Goal: Find specific page/section: Find specific page/section

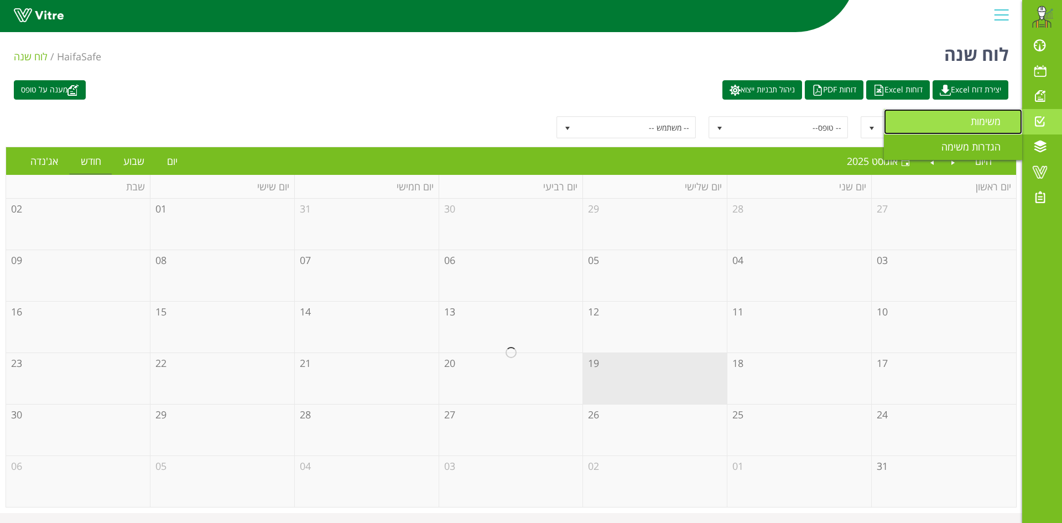
click at [987, 122] on span "משימות" at bounding box center [991, 120] width 43 height 13
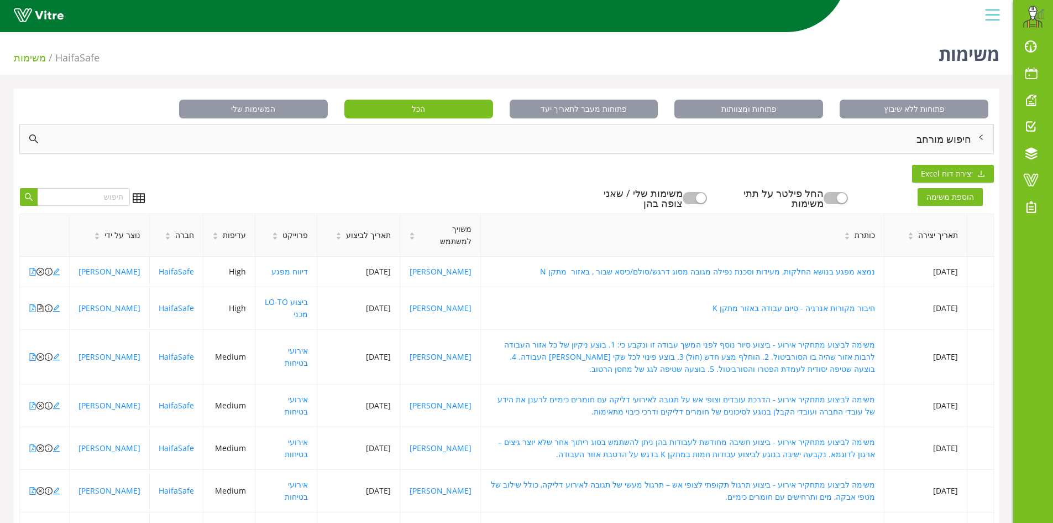
click at [941, 139] on div "חיפוש מורחב" at bounding box center [507, 138] width 974 height 29
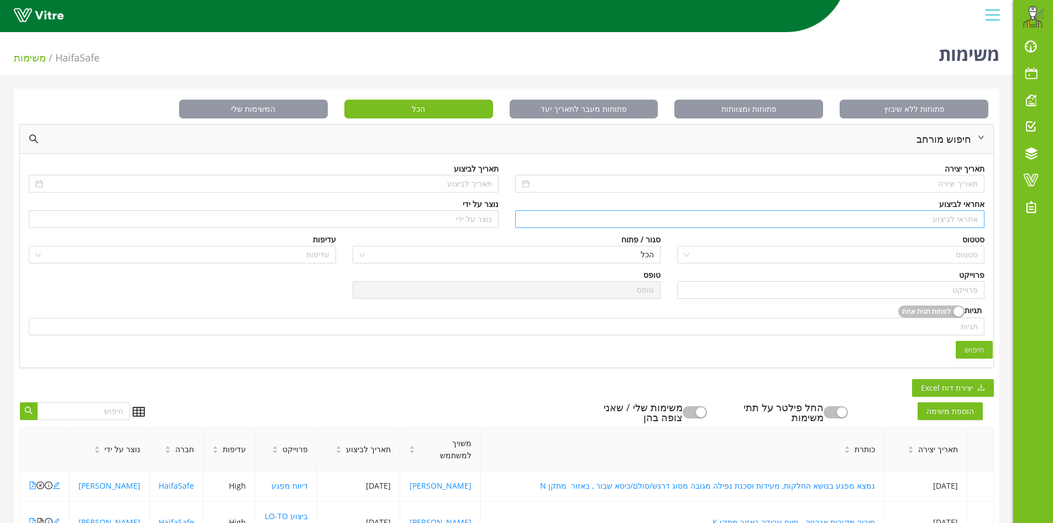
click at [951, 212] on input "search" at bounding box center [750, 219] width 457 height 17
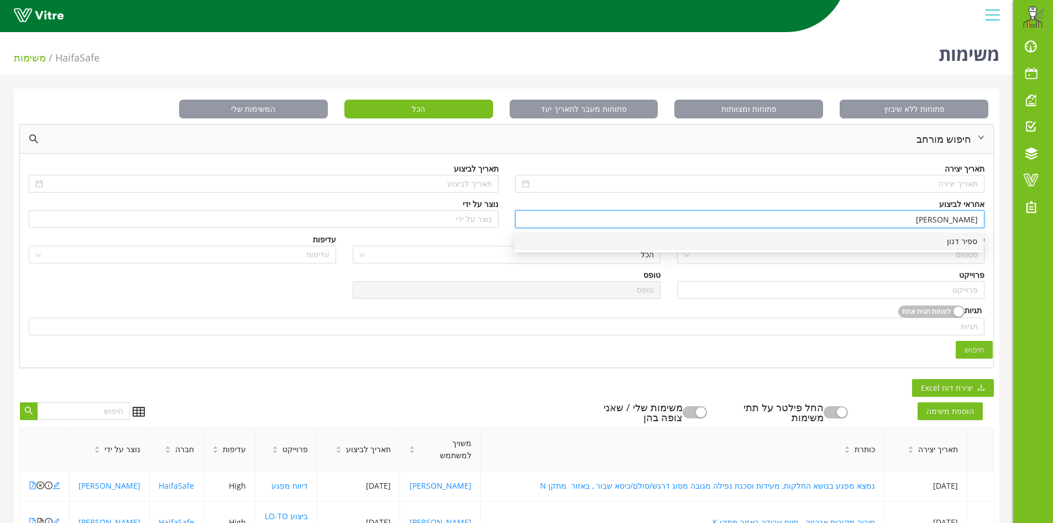
click at [969, 242] on div "ספיר דנון" at bounding box center [749, 241] width 457 height 12
type input "ספיר דנון"
click at [978, 353] on span "חיפוש" at bounding box center [974, 349] width 19 height 12
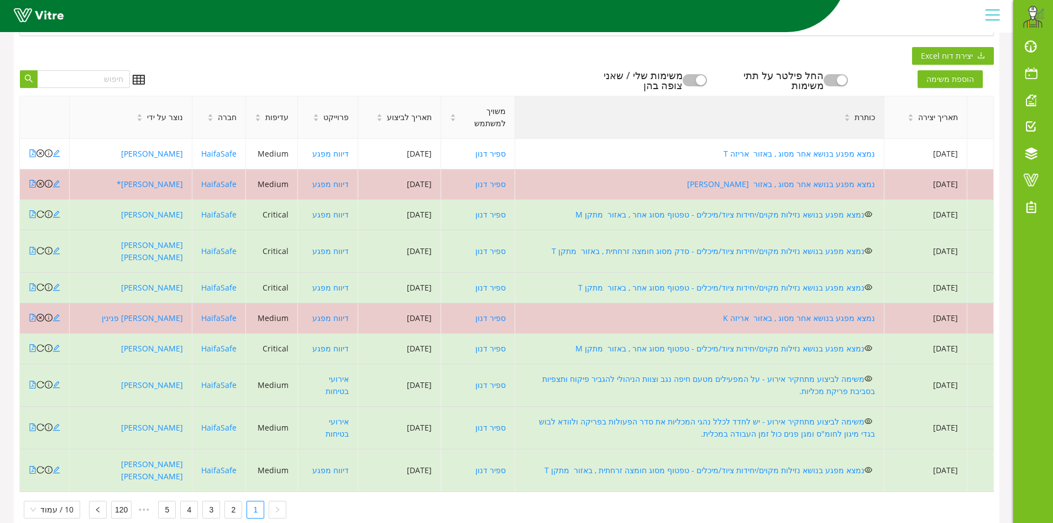
scroll to position [276, 0]
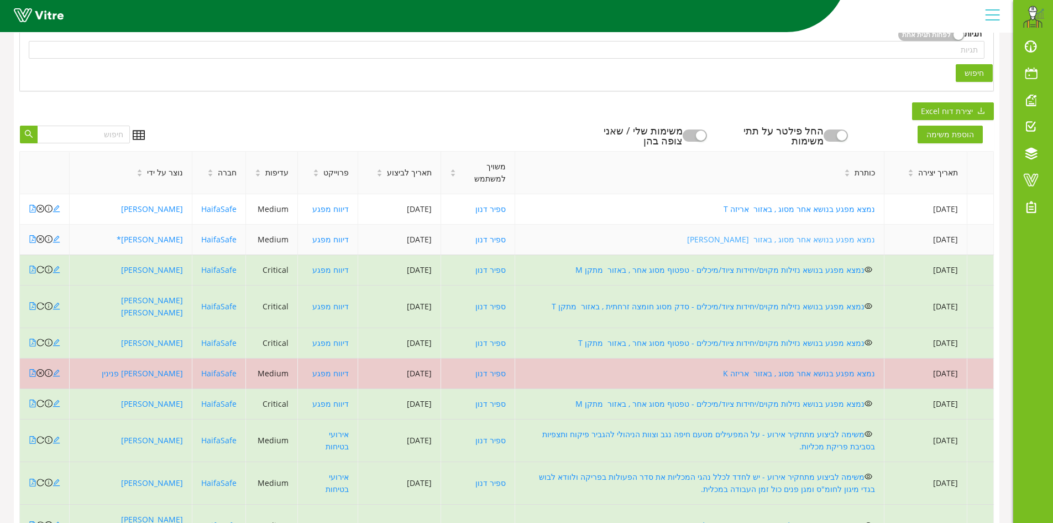
click at [795, 244] on link "נמצא מפגע בנושא אחר מסוג , באזור פוליפיד" at bounding box center [781, 239] width 188 height 11
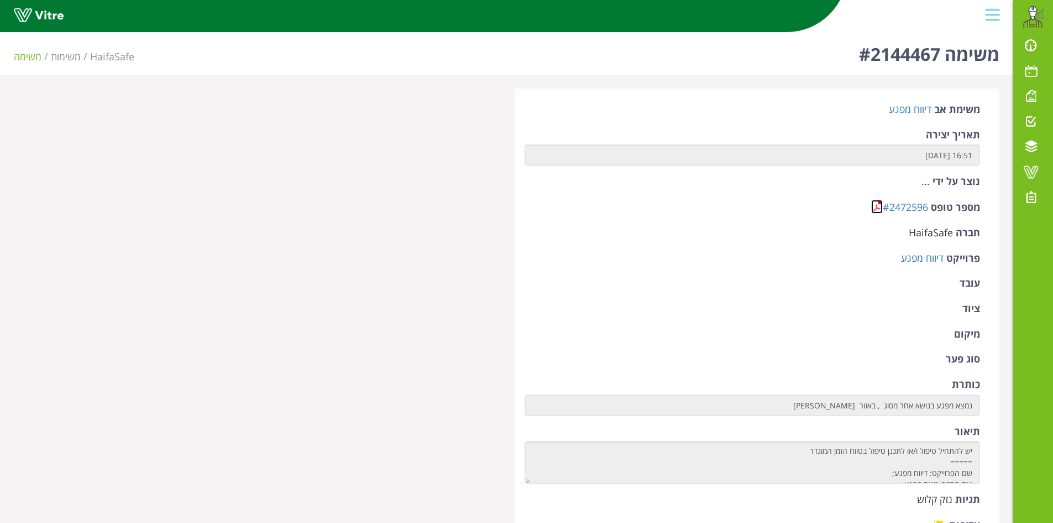
click at [879, 202] on link at bounding box center [877, 207] width 12 height 14
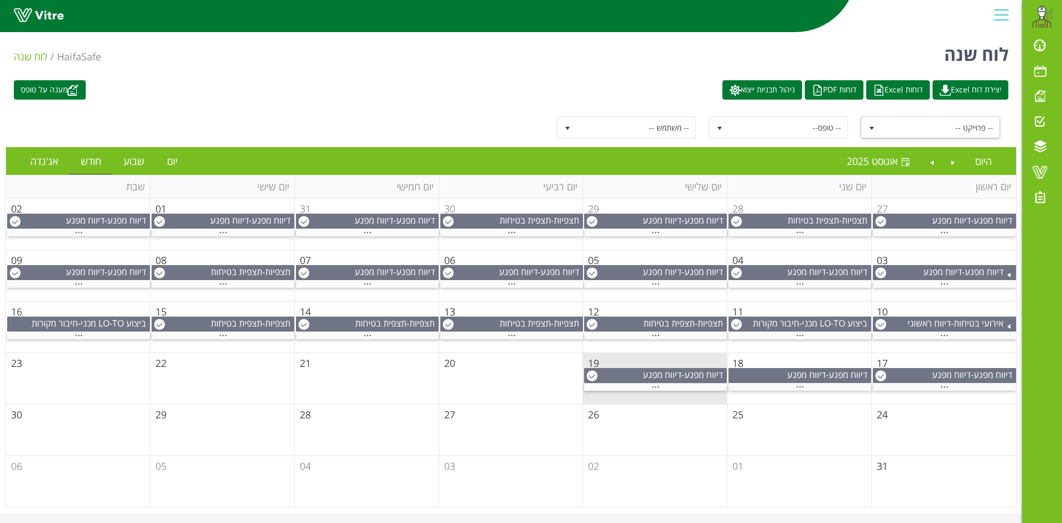
click at [980, 121] on span "-- פרוייקט --" at bounding box center [940, 127] width 118 height 20
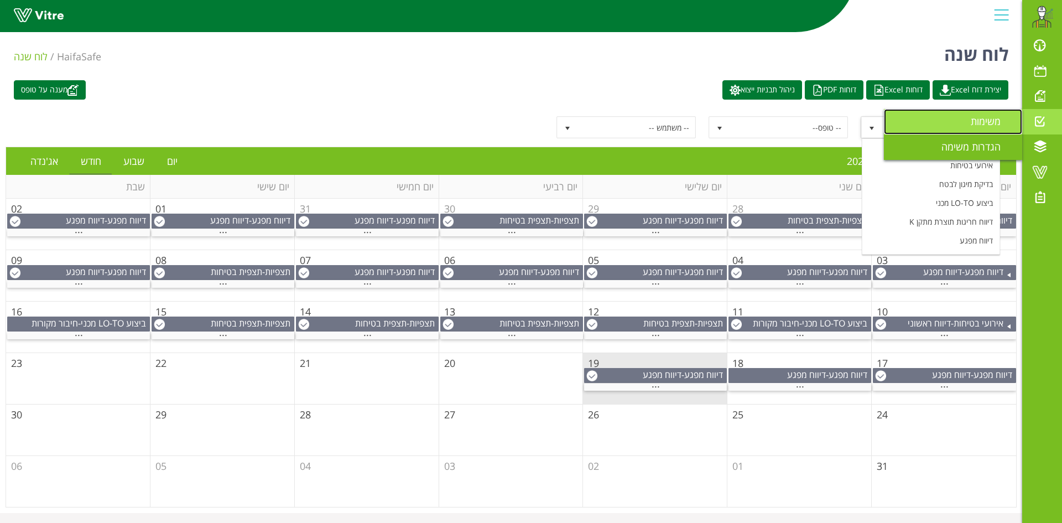
click at [998, 115] on span "משימות" at bounding box center [991, 120] width 43 height 13
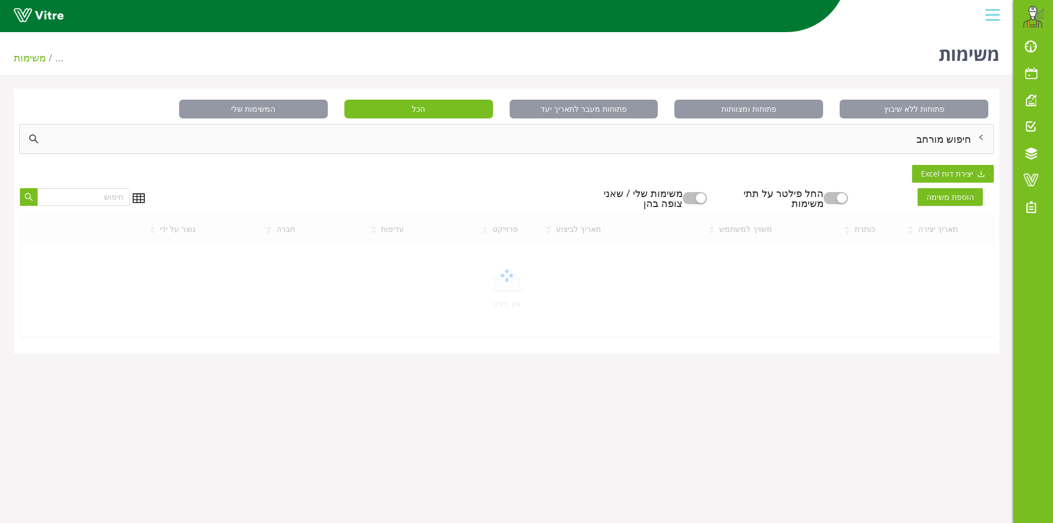
click at [937, 139] on div "חיפוש מורחב" at bounding box center [507, 138] width 974 height 29
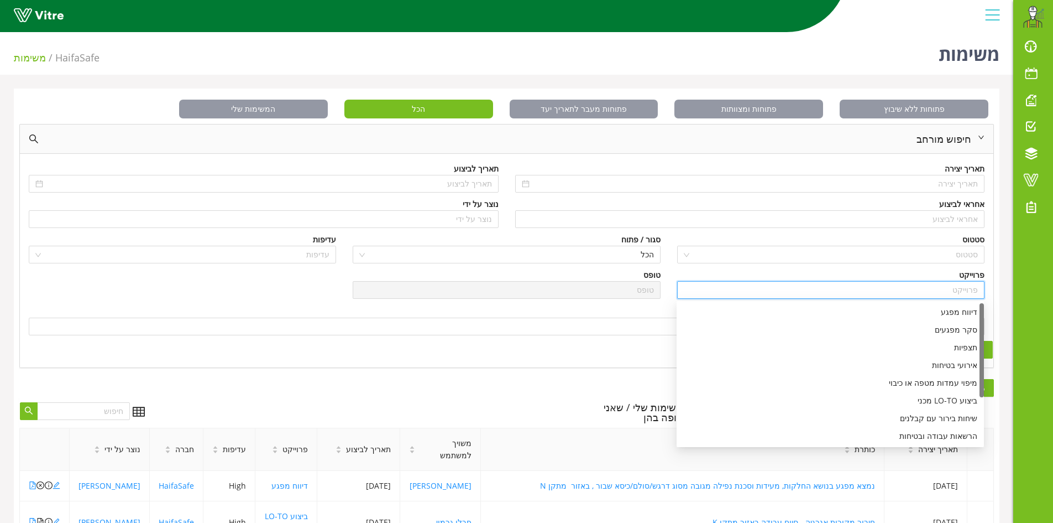
click at [956, 297] on input "search" at bounding box center [831, 289] width 294 height 17
type input "צ"
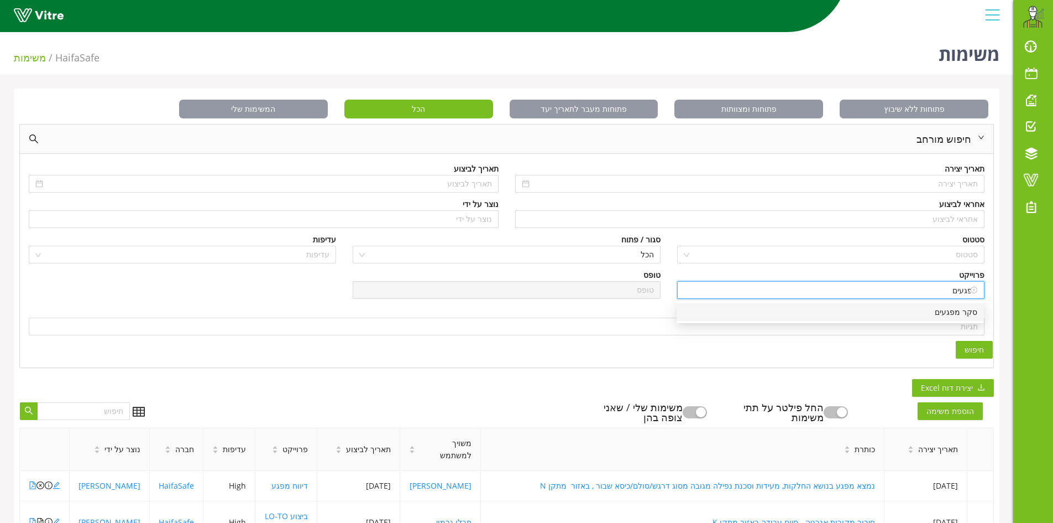
drag, startPoint x: 953, startPoint y: 310, endPoint x: 958, endPoint y: 298, distance: 13.1
click at [953, 310] on div "סקר מפגעים" at bounding box center [830, 312] width 294 height 12
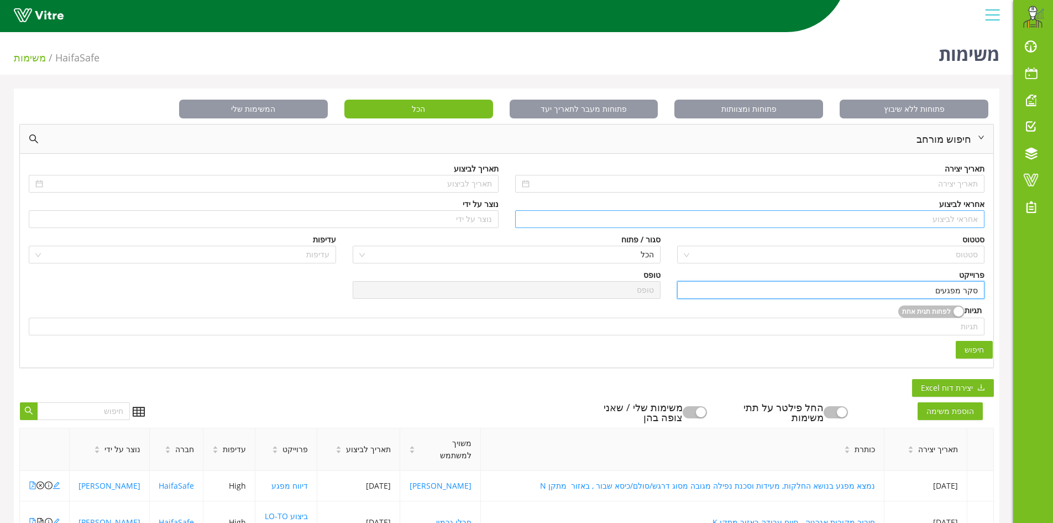
type input "סקר מפגעים"
click at [966, 217] on input "search" at bounding box center [750, 219] width 457 height 17
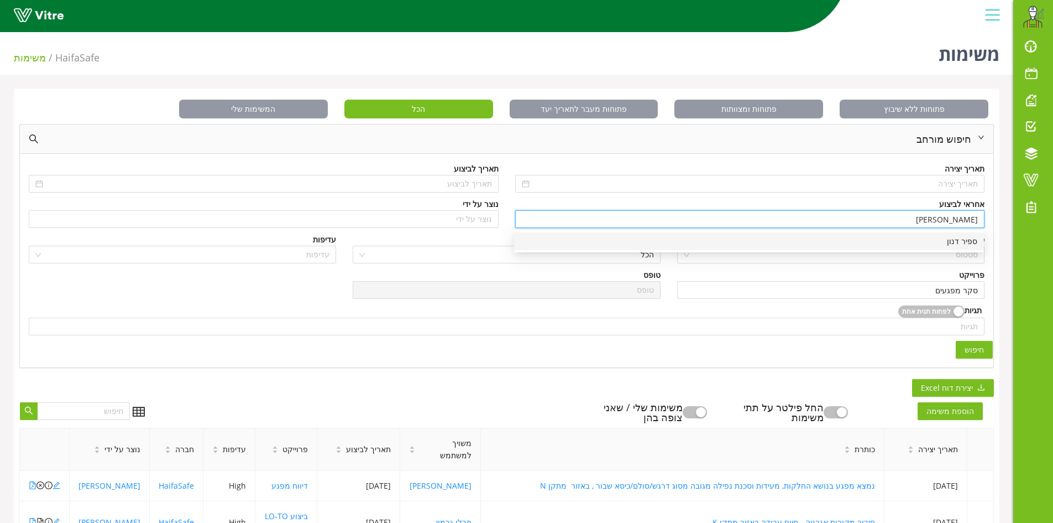
click at [961, 237] on div "ספיר דנון" at bounding box center [749, 241] width 457 height 12
type input "ספיר דנון"
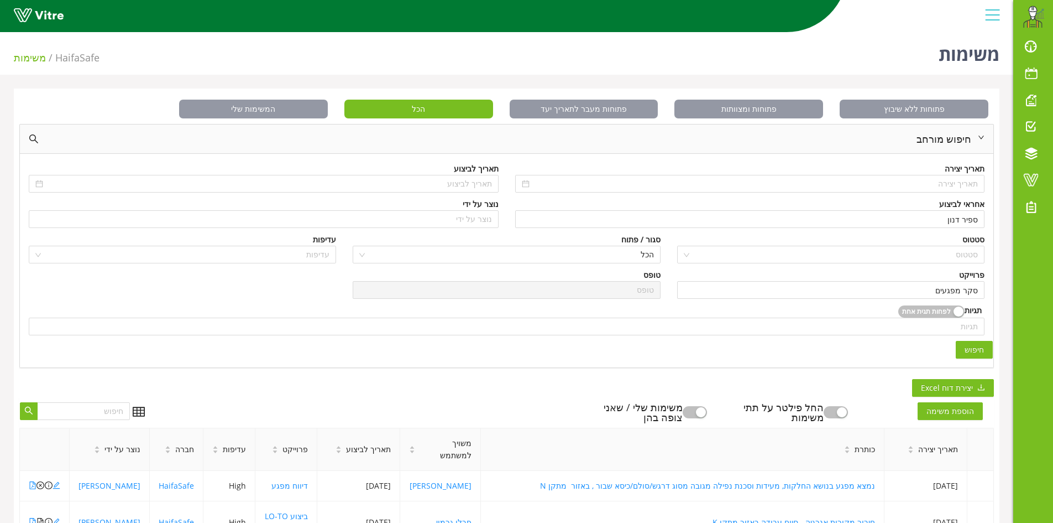
click at [973, 347] on span "חיפוש" at bounding box center [974, 349] width 19 height 12
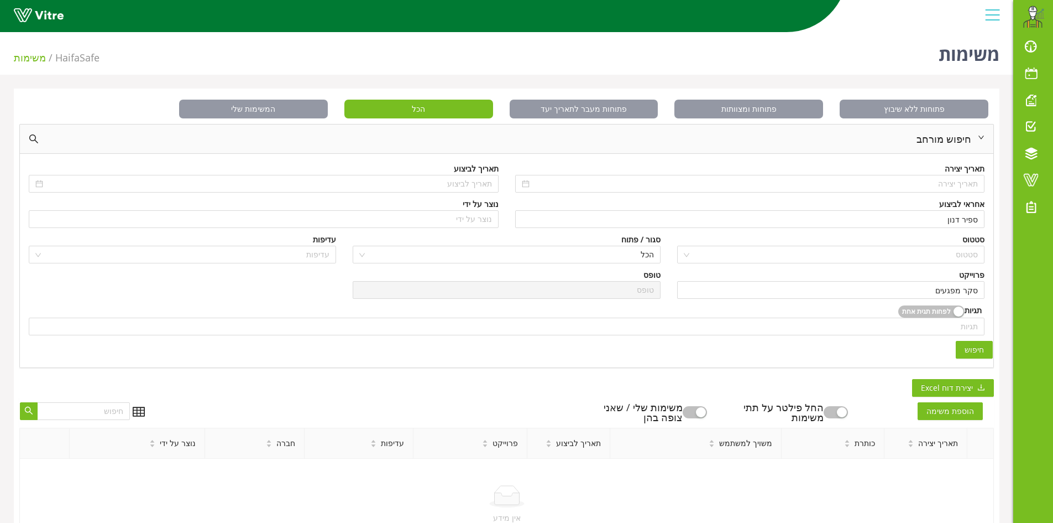
click at [707, 410] on button "button" at bounding box center [695, 412] width 24 height 12
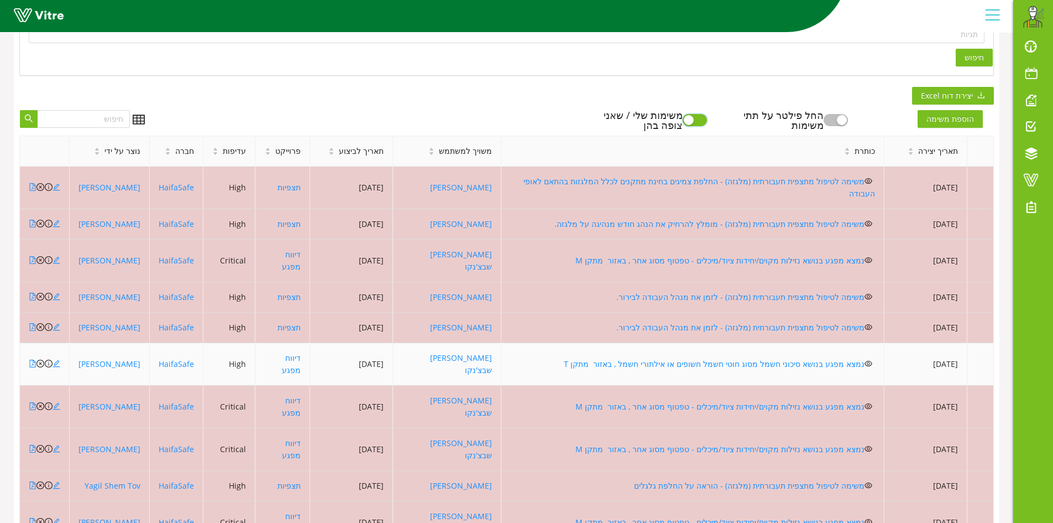
scroll to position [300, 0]
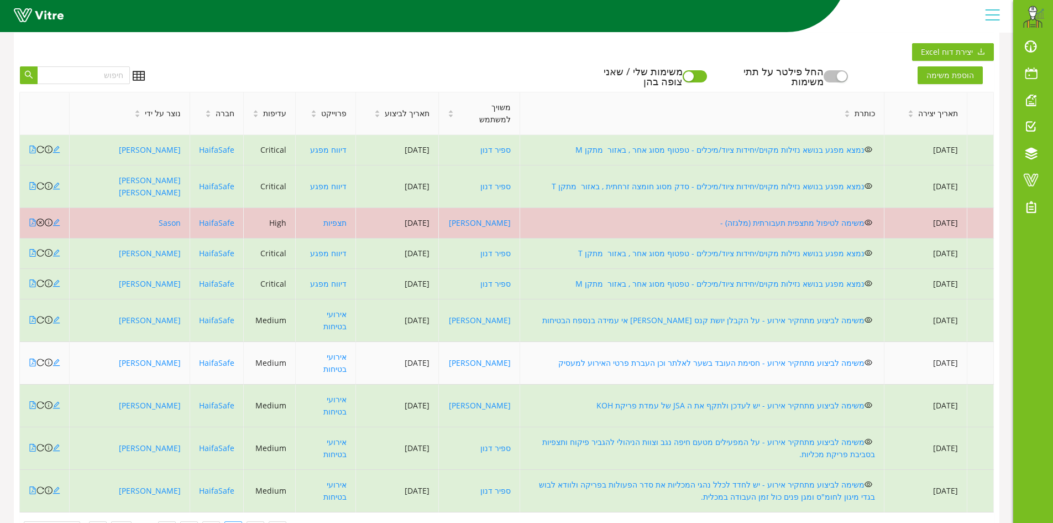
scroll to position [356, 0]
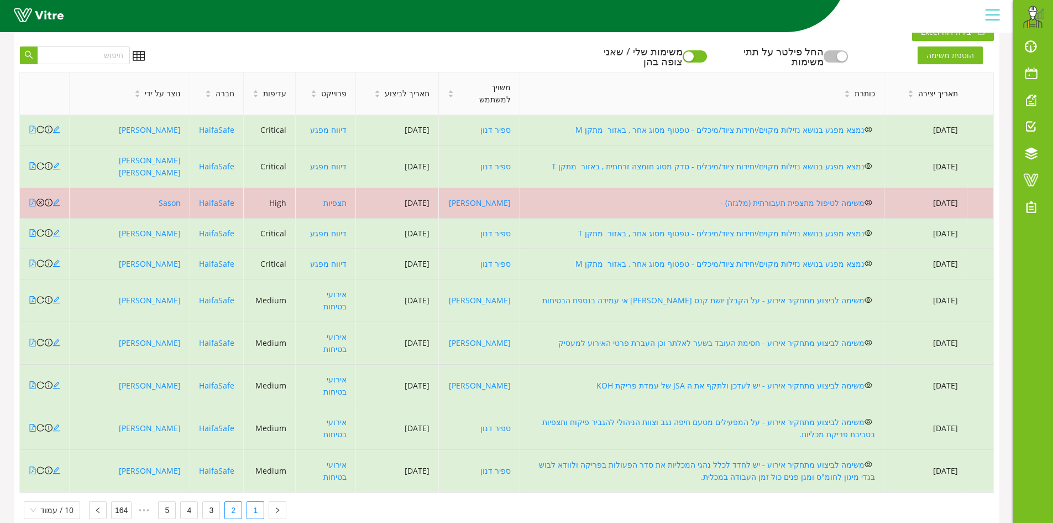
click at [251, 502] on link "1" at bounding box center [255, 510] width 17 height 17
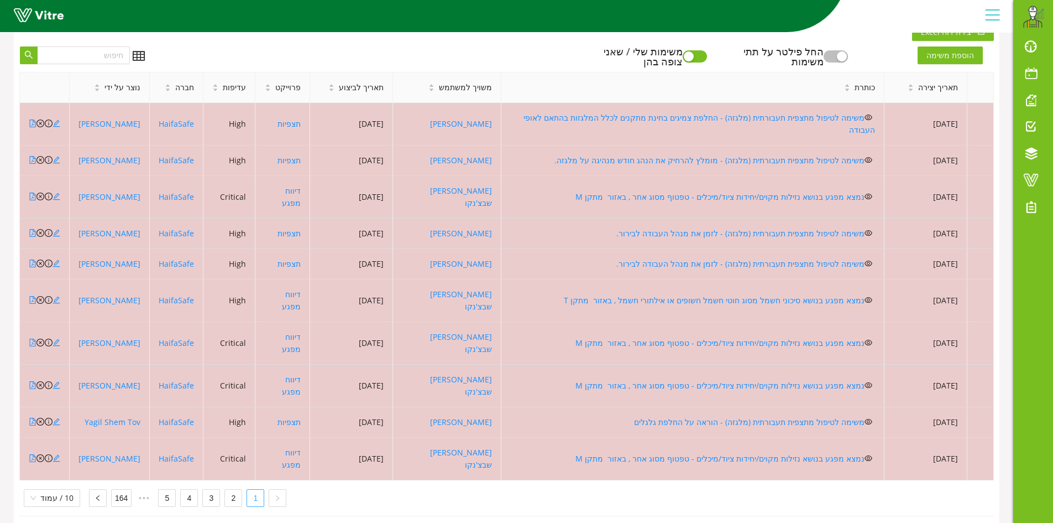
scroll to position [300, 0]
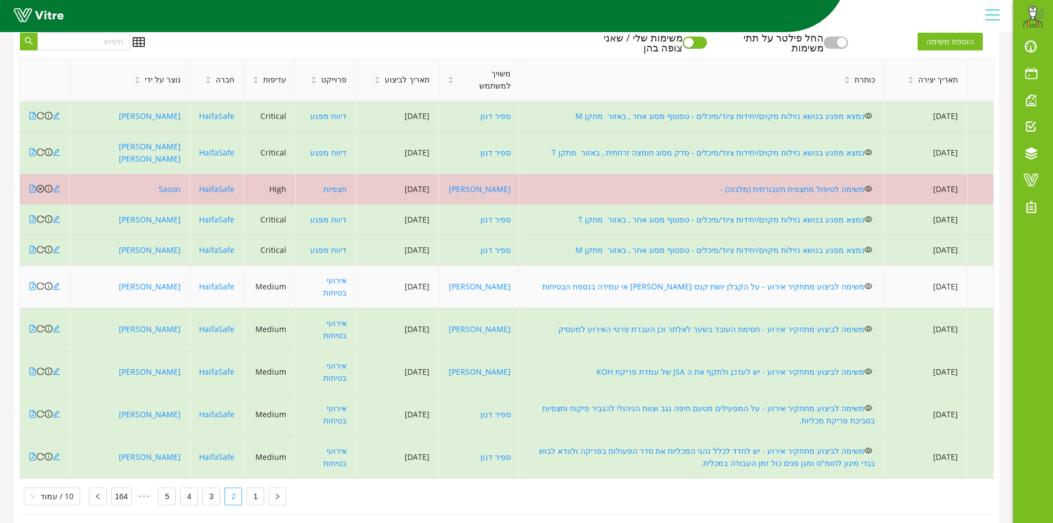
scroll to position [373, 0]
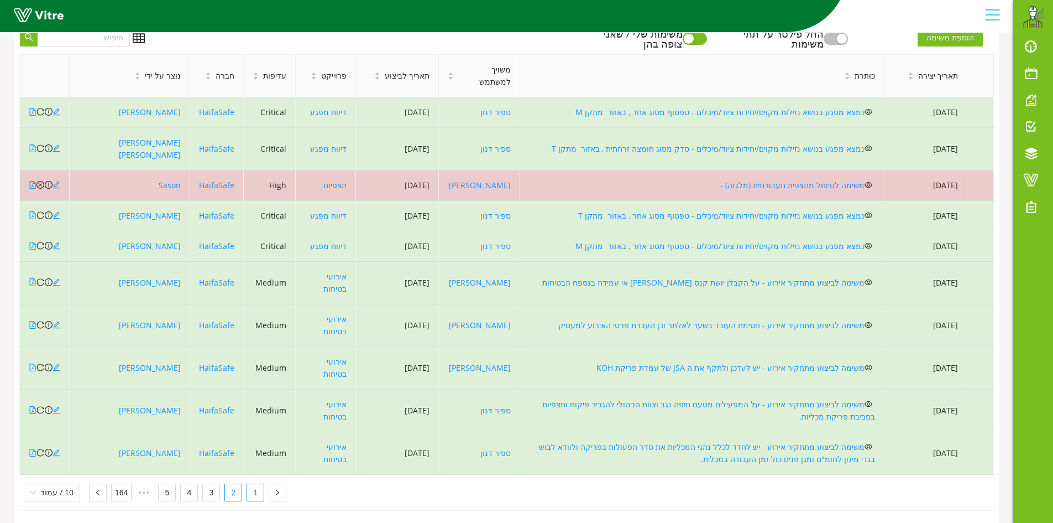
click at [252, 485] on link "1" at bounding box center [255, 492] width 17 height 17
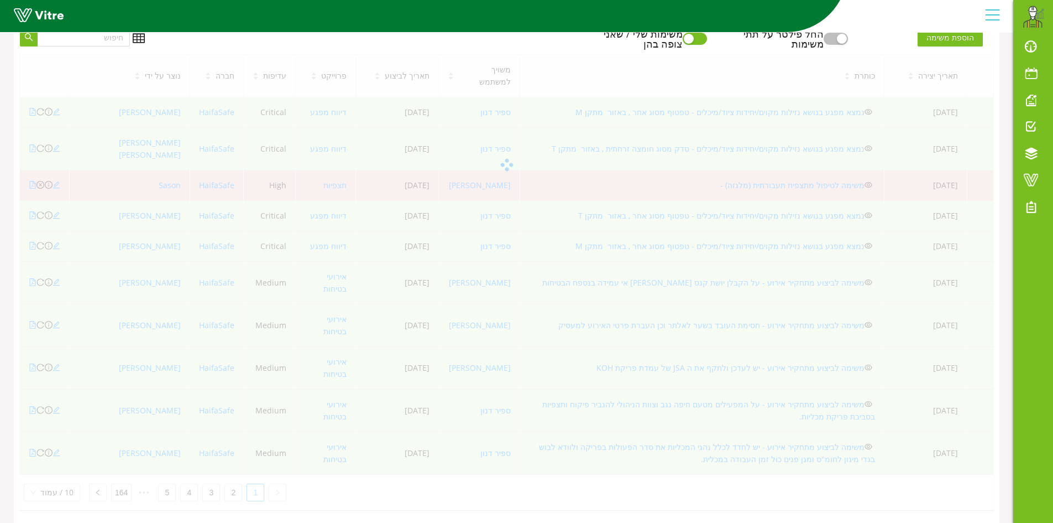
scroll to position [300, 0]
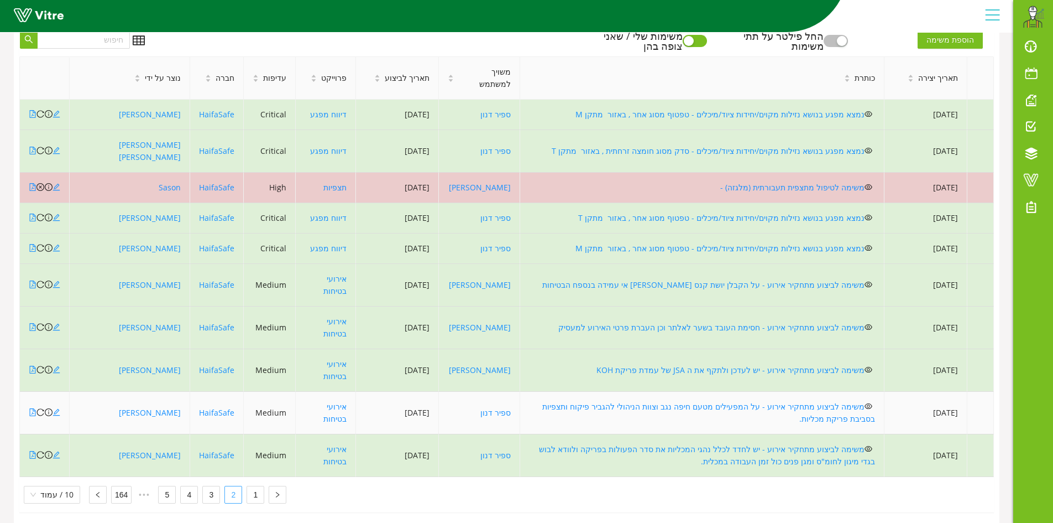
scroll to position [373, 0]
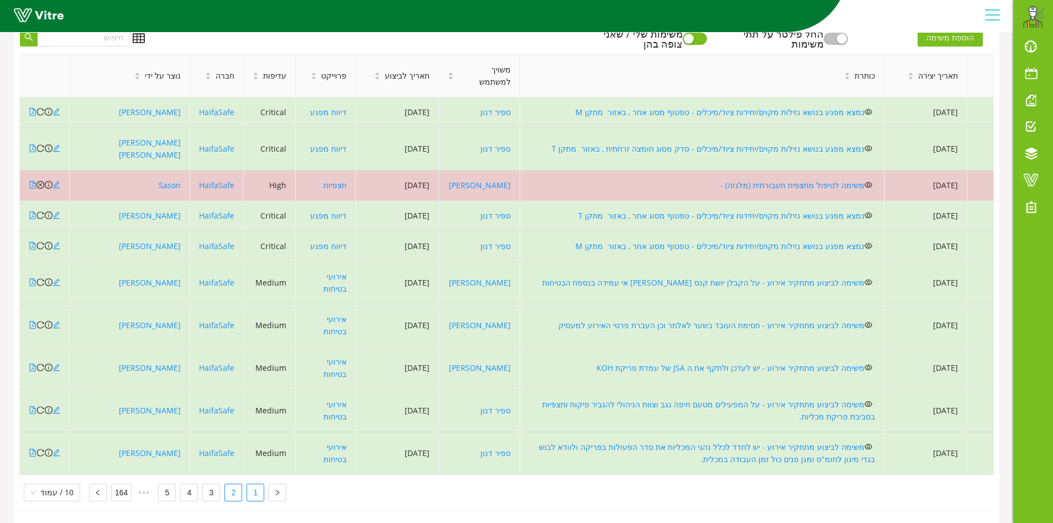
click at [251, 484] on link "1" at bounding box center [255, 492] width 17 height 17
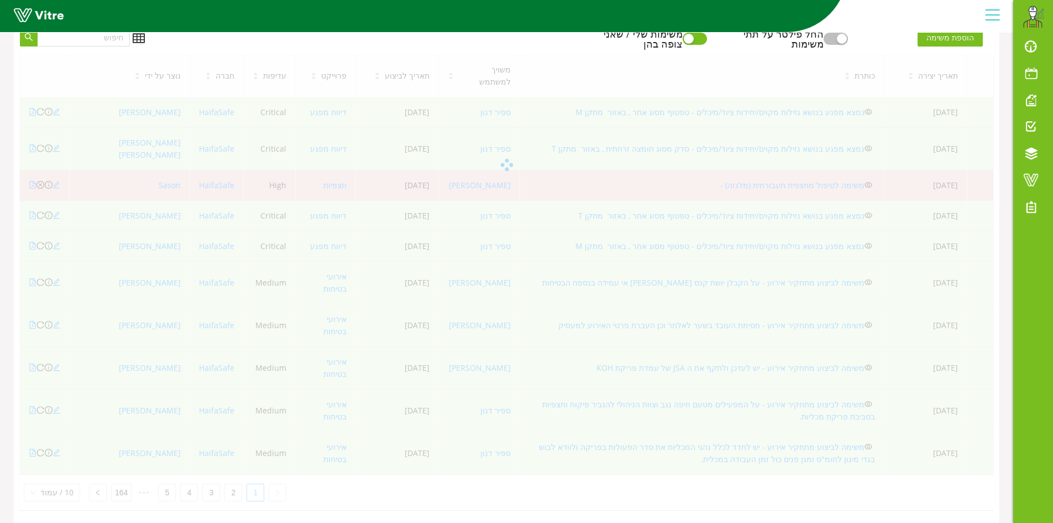
scroll to position [300, 0]
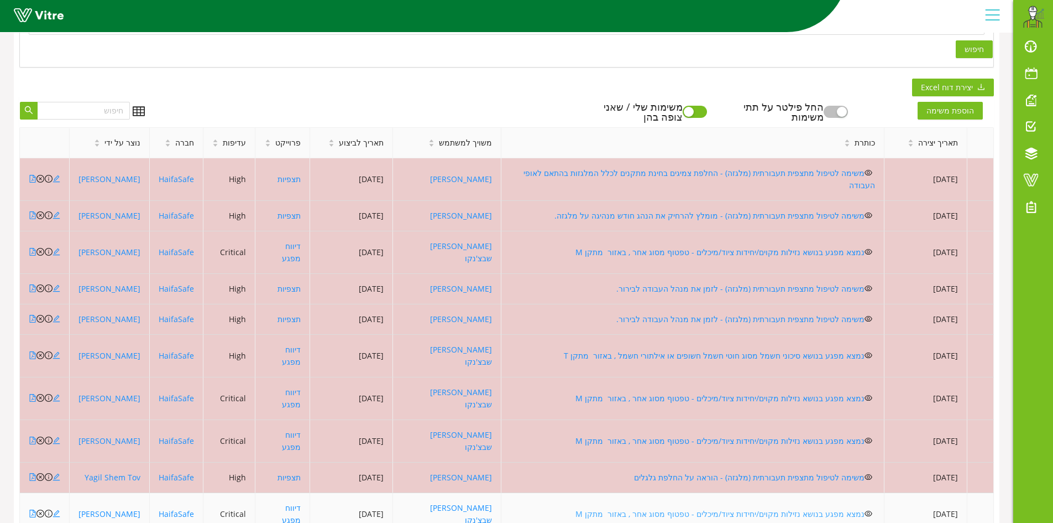
click at [678, 508] on link "נמצא מפגע בנושא נזילות מקוים/יחידות ציוד/מיכלים - טפטוף מסוג אחר , באזור מתקן M" at bounding box center [720, 513] width 289 height 11
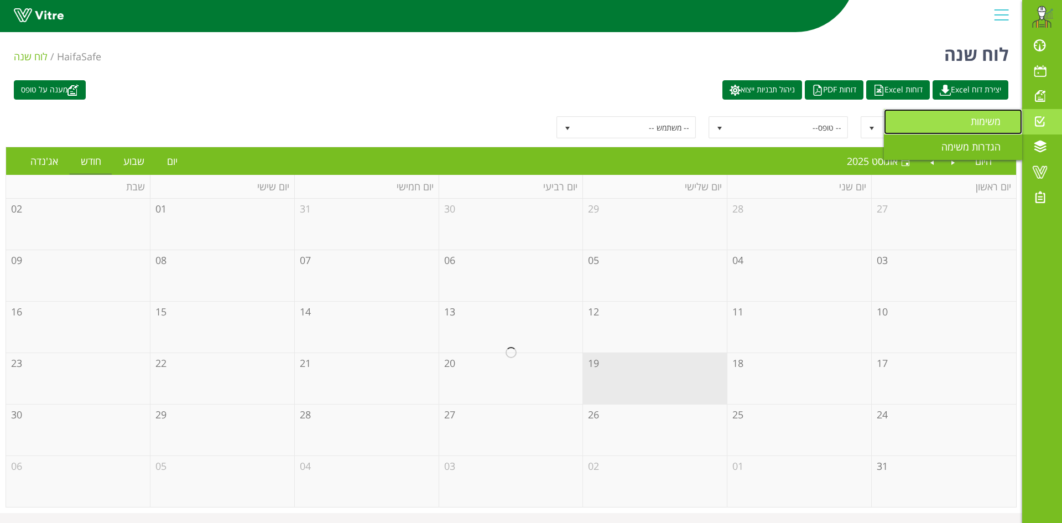
click at [997, 117] on span "משימות" at bounding box center [991, 120] width 43 height 13
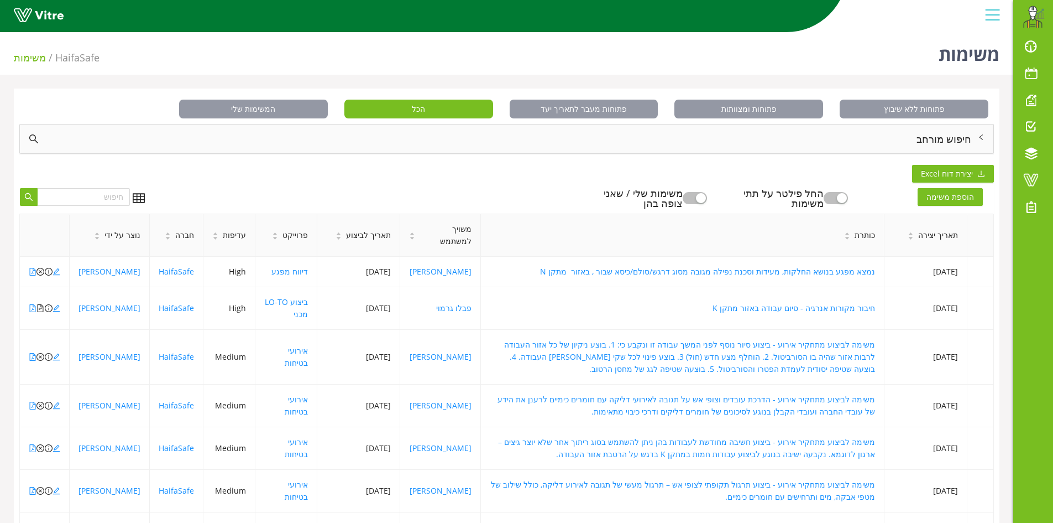
click at [976, 142] on div "חיפוש מורחב" at bounding box center [507, 138] width 974 height 29
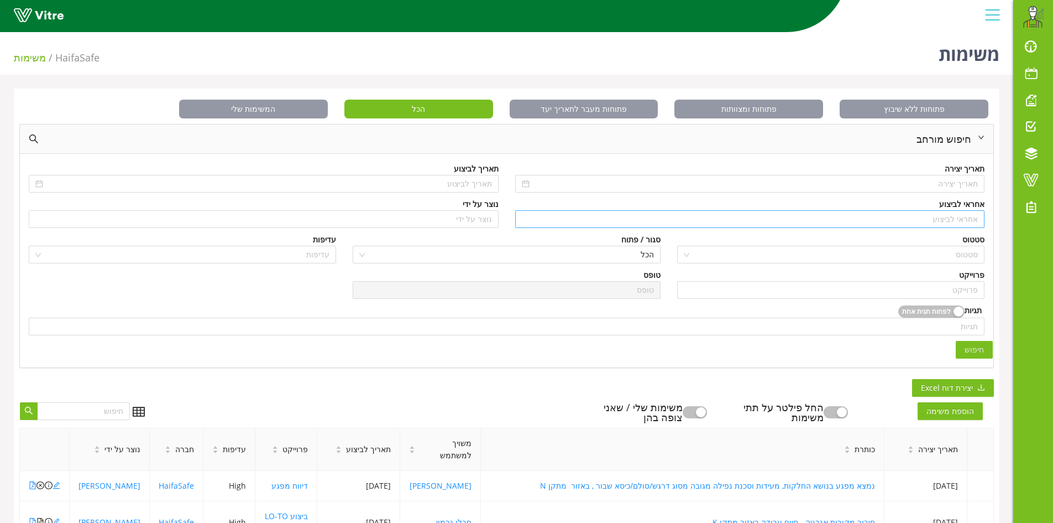
click at [979, 221] on div "אחראי לביצוע" at bounding box center [750, 219] width 470 height 18
type input "א"
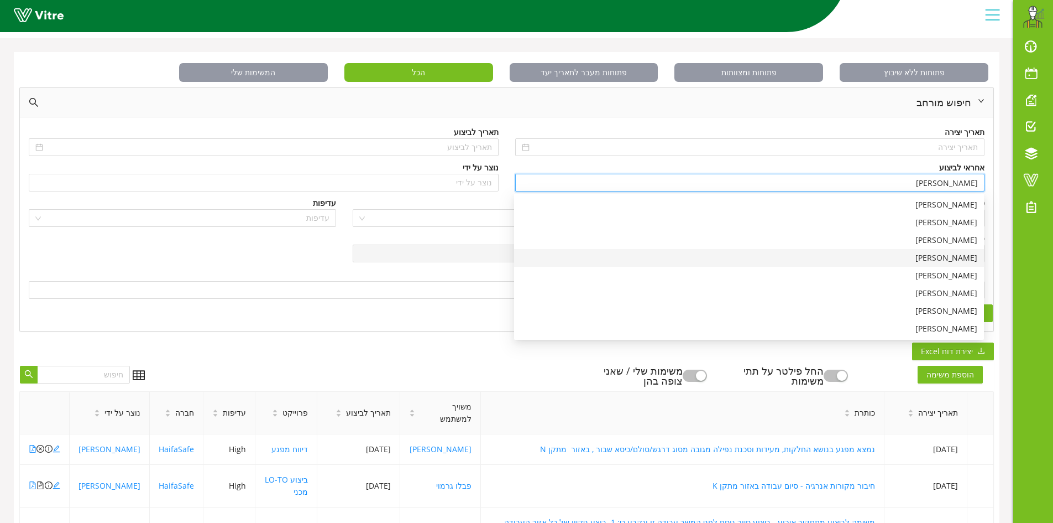
scroll to position [55, 0]
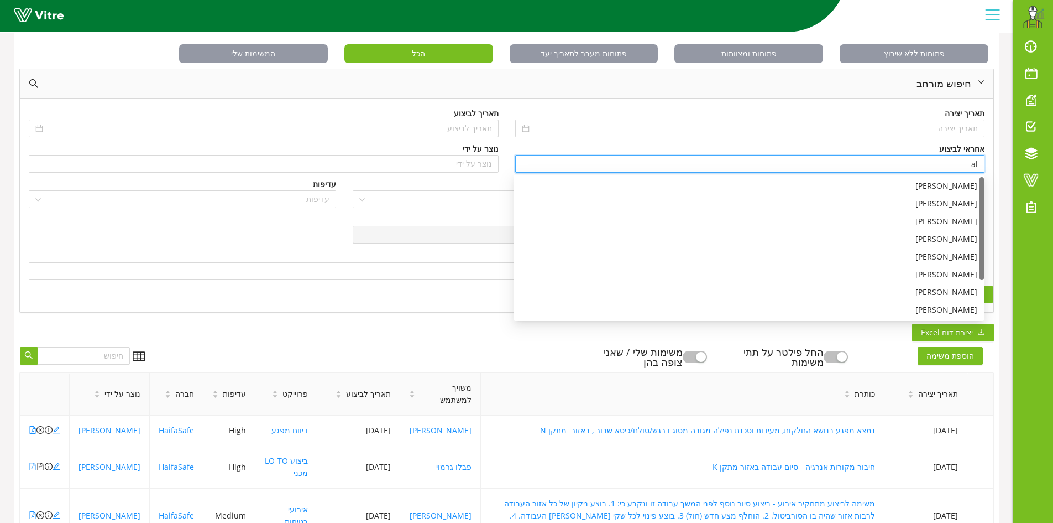
type input "a"
click at [968, 307] on div "[PERSON_NAME] שבצ'נקו" at bounding box center [749, 310] width 457 height 12
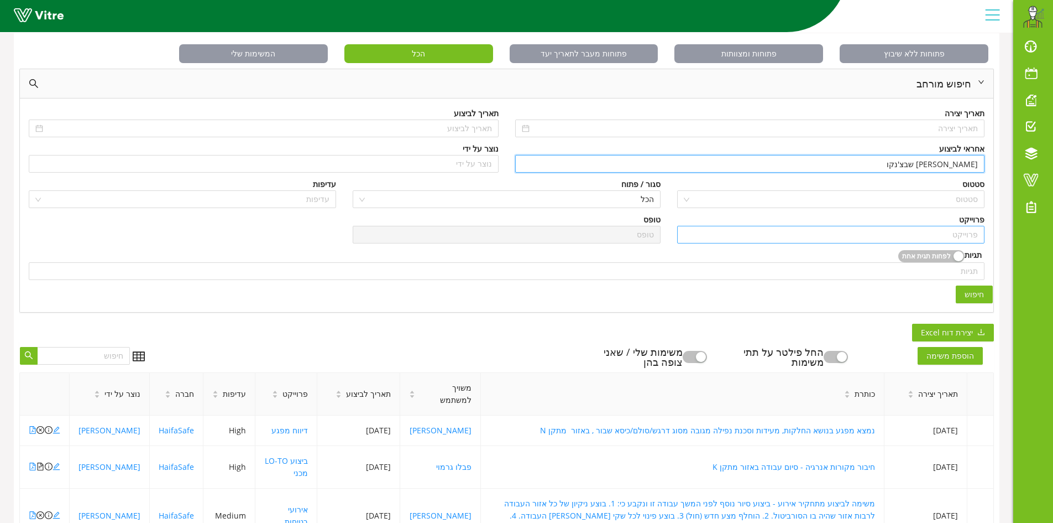
type input "[PERSON_NAME] שבצ'נקו"
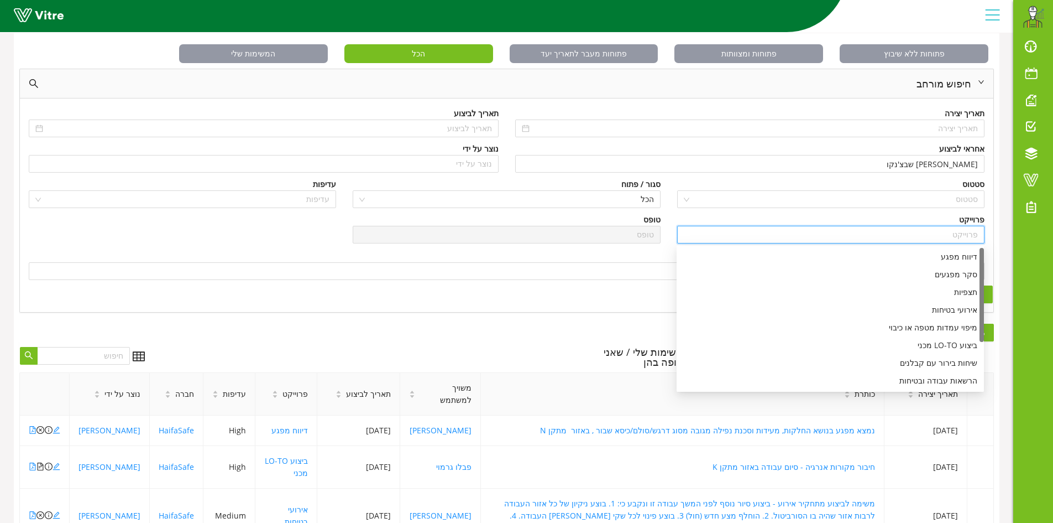
click at [965, 234] on input "search" at bounding box center [831, 234] width 294 height 17
click at [963, 275] on div "סקר מפגעים" at bounding box center [830, 274] width 294 height 12
type input "סקר מפגעים"
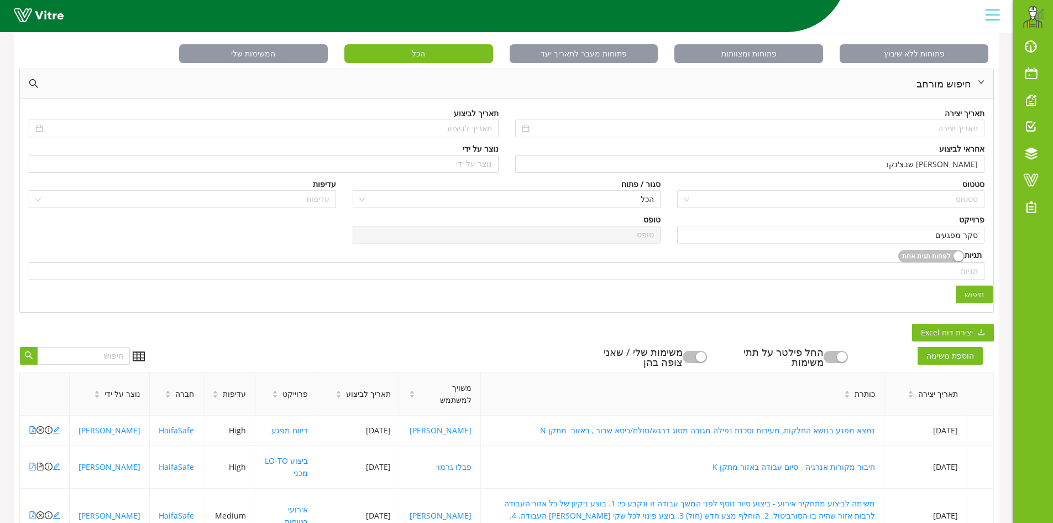
click at [982, 290] on span "חיפוש" at bounding box center [974, 294] width 19 height 12
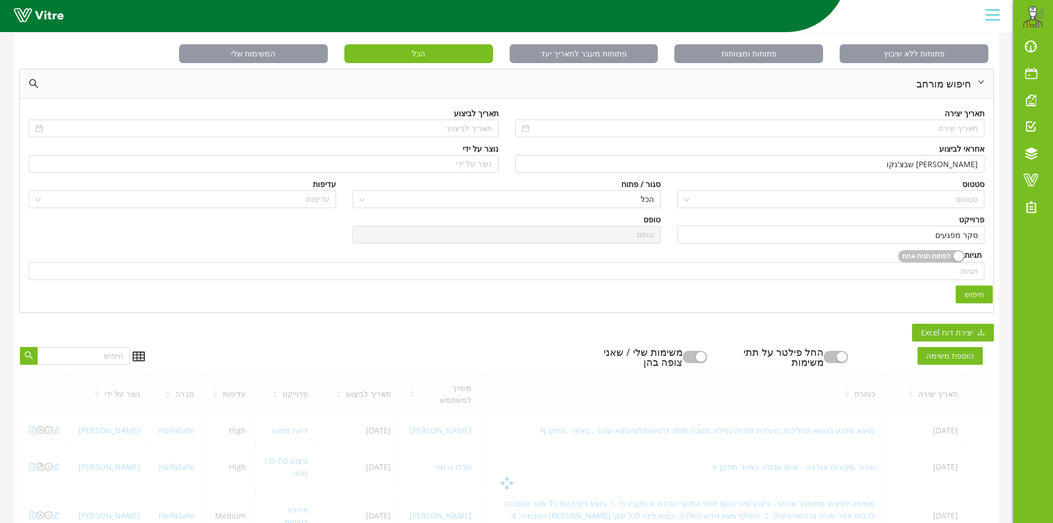
scroll to position [53, 0]
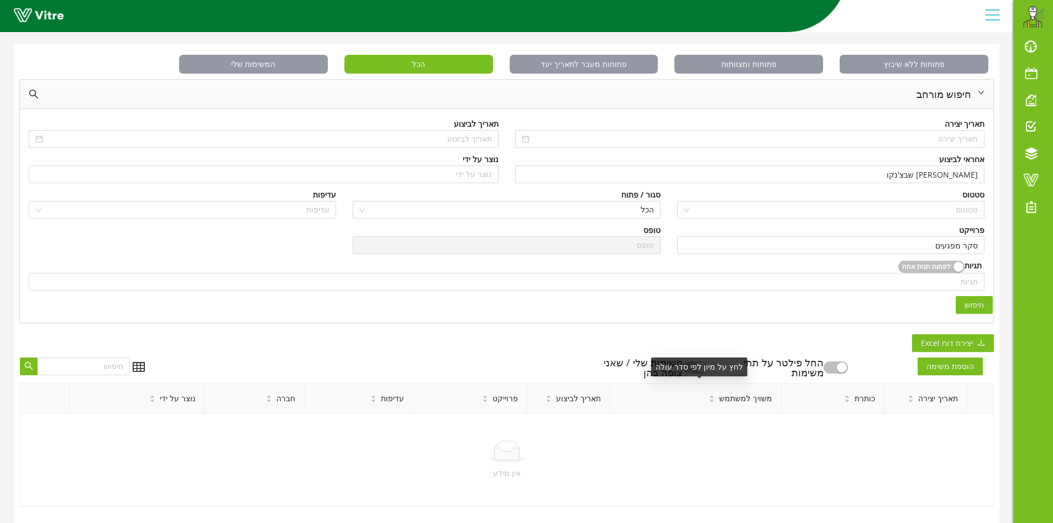
click at [709, 359] on div "לחץ על מיון לפי סדר עולה" at bounding box center [699, 366] width 96 height 19
click at [707, 361] on button "button" at bounding box center [695, 367] width 24 height 12
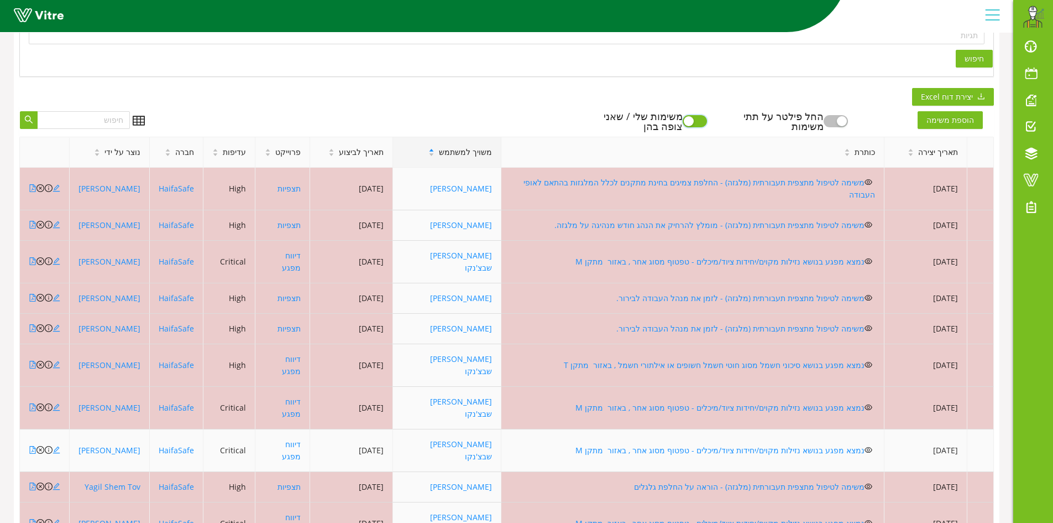
scroll to position [300, 0]
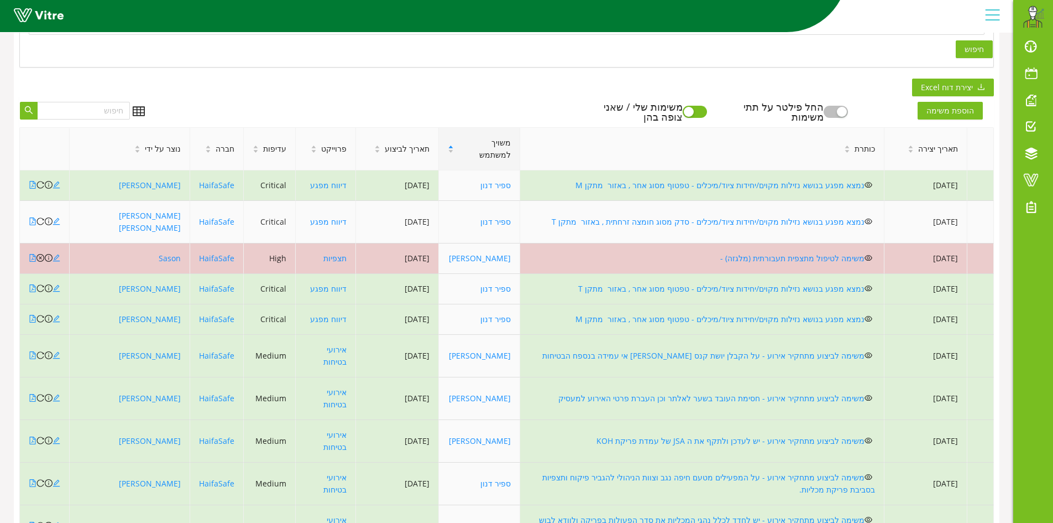
click at [520, 224] on td "נמצא מפגע בנושא נזילות מקוים/יחידות ציוד/מיכלים - סדק מסוג חומצה זרחתית , באזור…" at bounding box center [702, 222] width 364 height 43
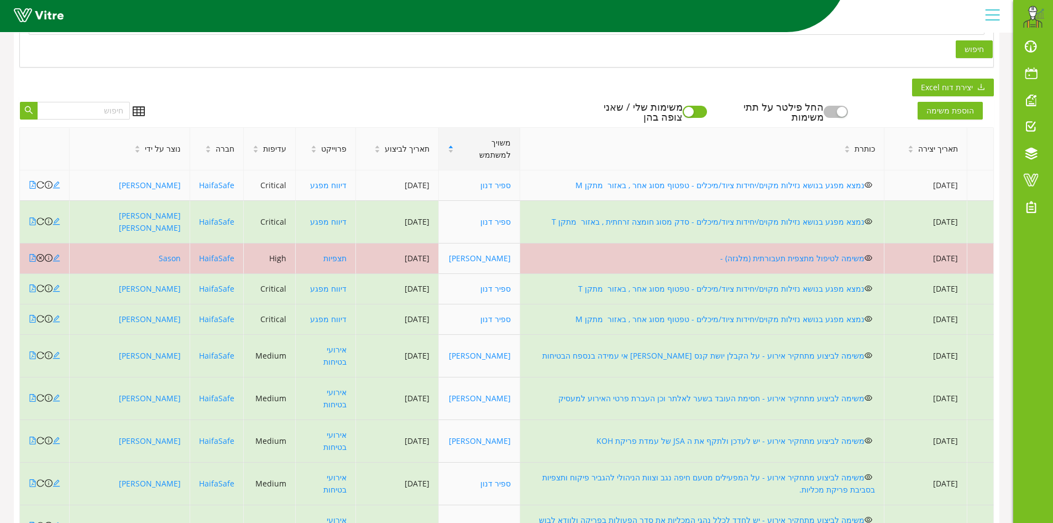
click at [520, 197] on td "נמצא מפגע בנושא נזילות מקוים/יחידות ציוד/מיכלים - טפטוף מסוג אחר , באזור מתקן M" at bounding box center [702, 185] width 364 height 30
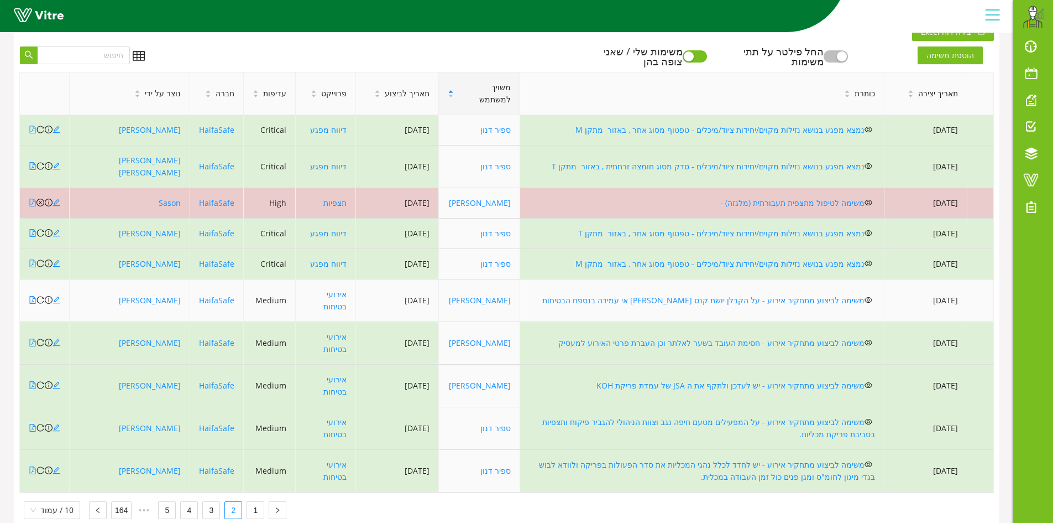
scroll to position [373, 0]
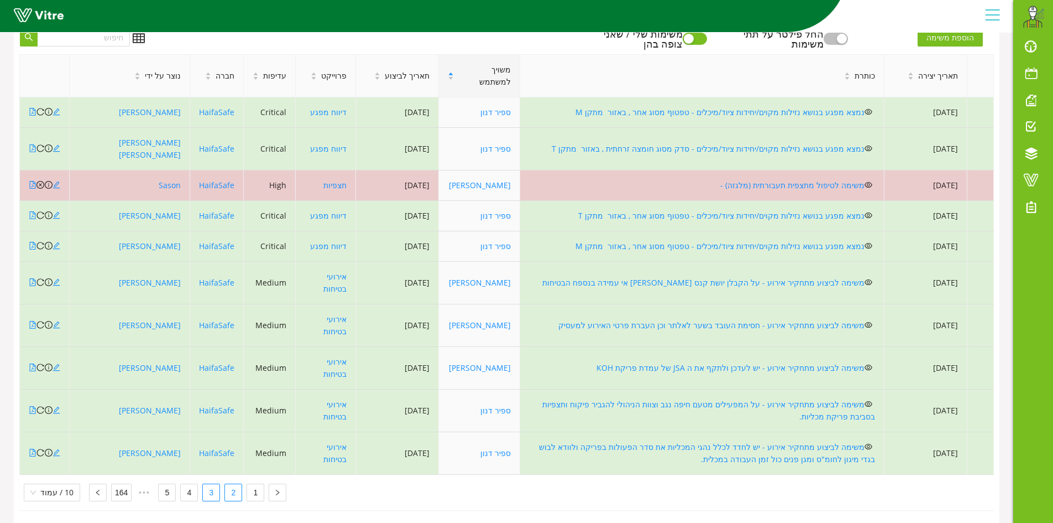
click at [208, 484] on link "3" at bounding box center [211, 492] width 17 height 17
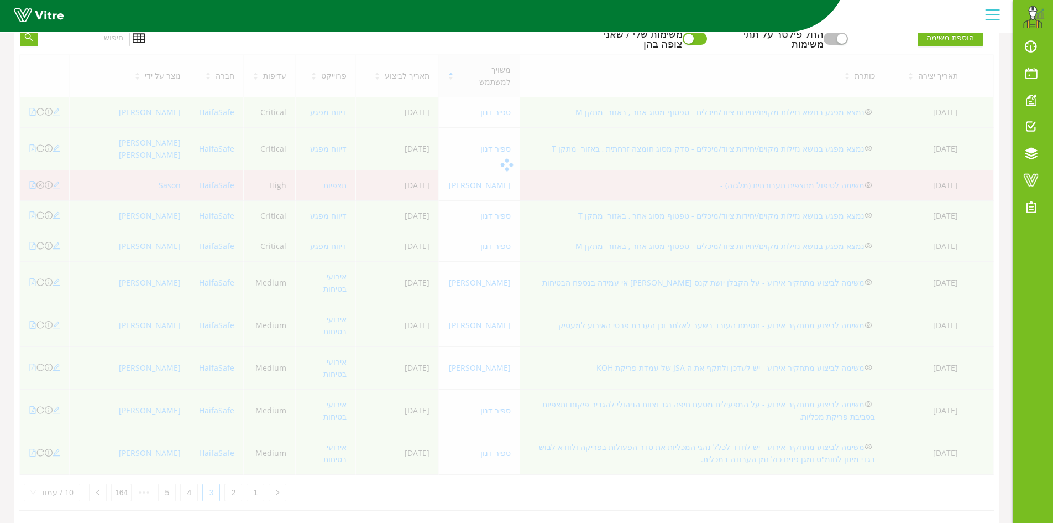
scroll to position [300, 0]
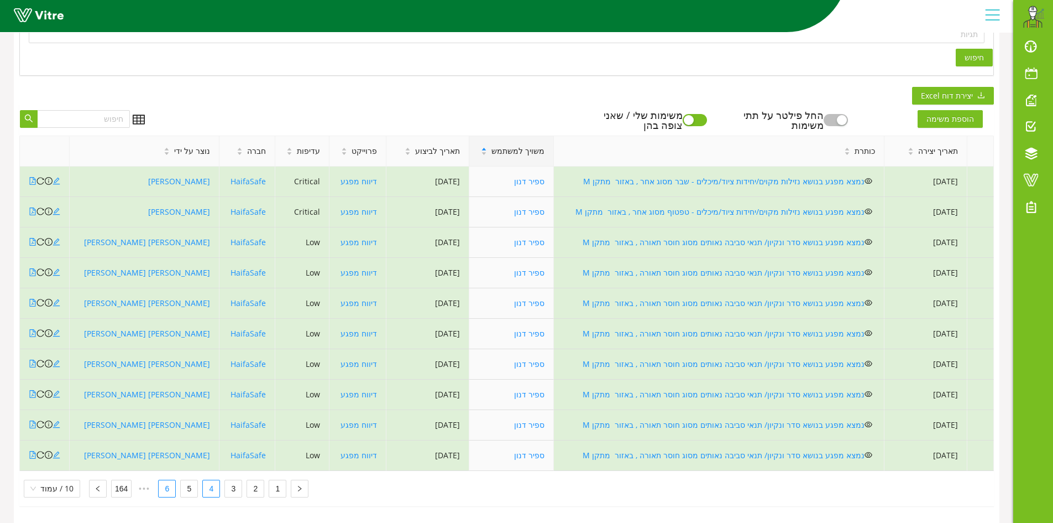
click at [165, 480] on link "6" at bounding box center [167, 488] width 17 height 17
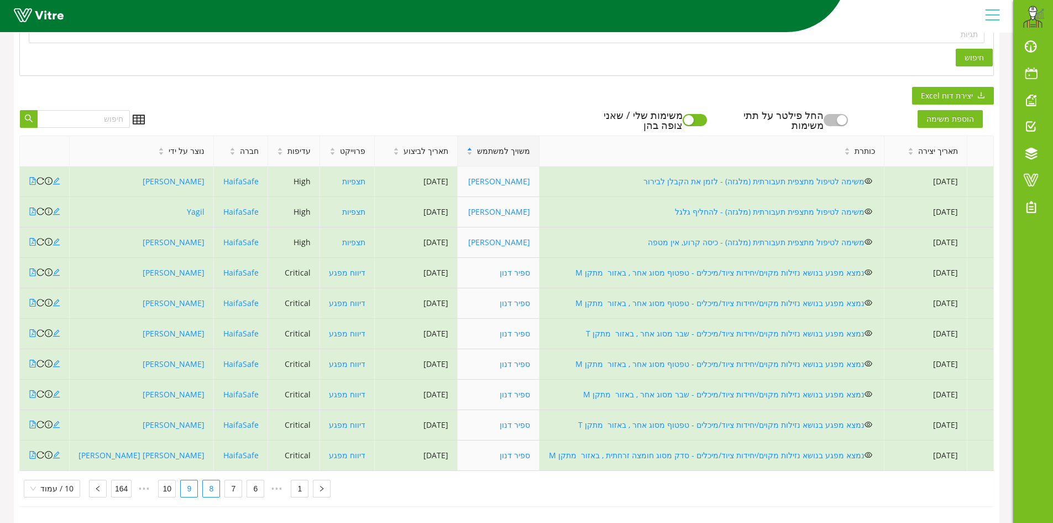
click at [190, 480] on link "9" at bounding box center [189, 488] width 17 height 17
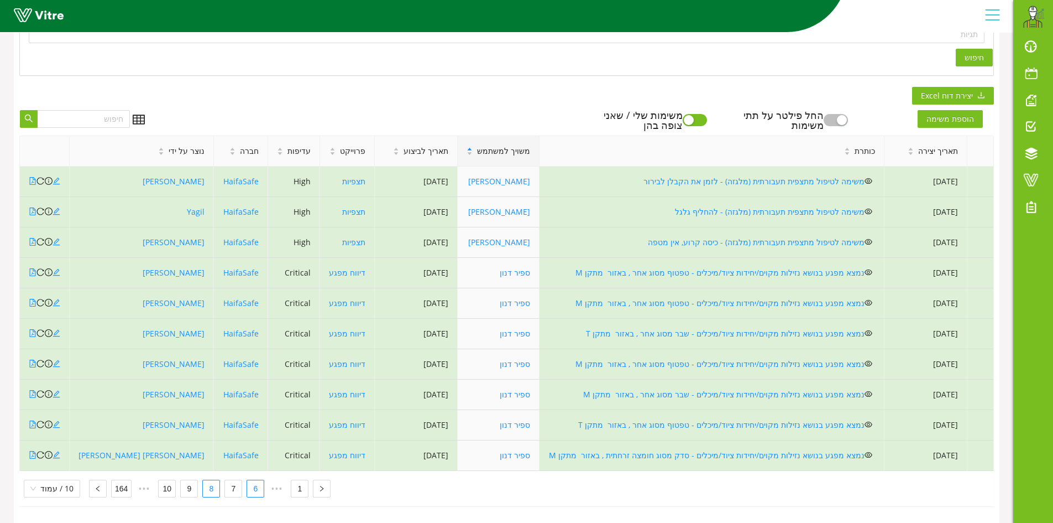
click at [248, 480] on link "6" at bounding box center [255, 488] width 17 height 17
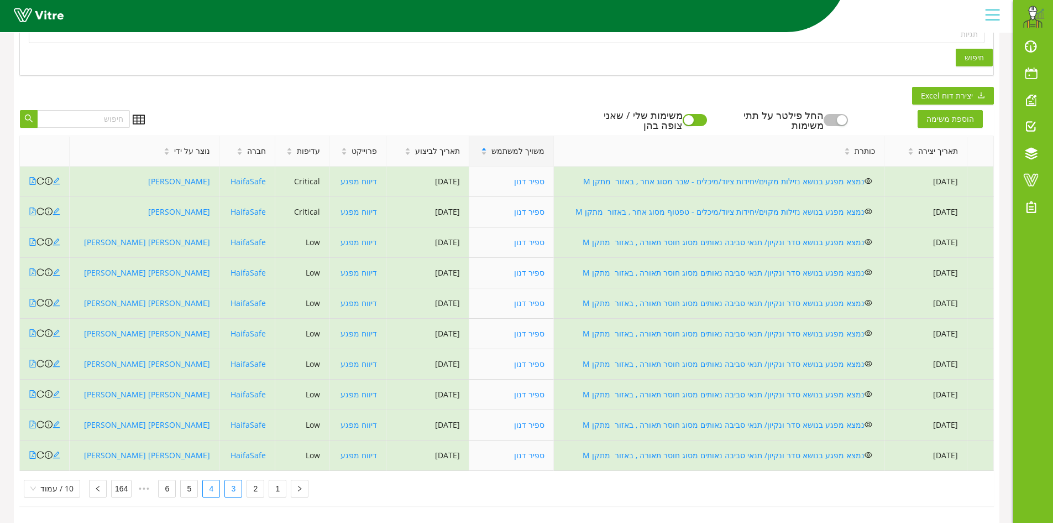
click at [232, 483] on link "3" at bounding box center [233, 488] width 17 height 17
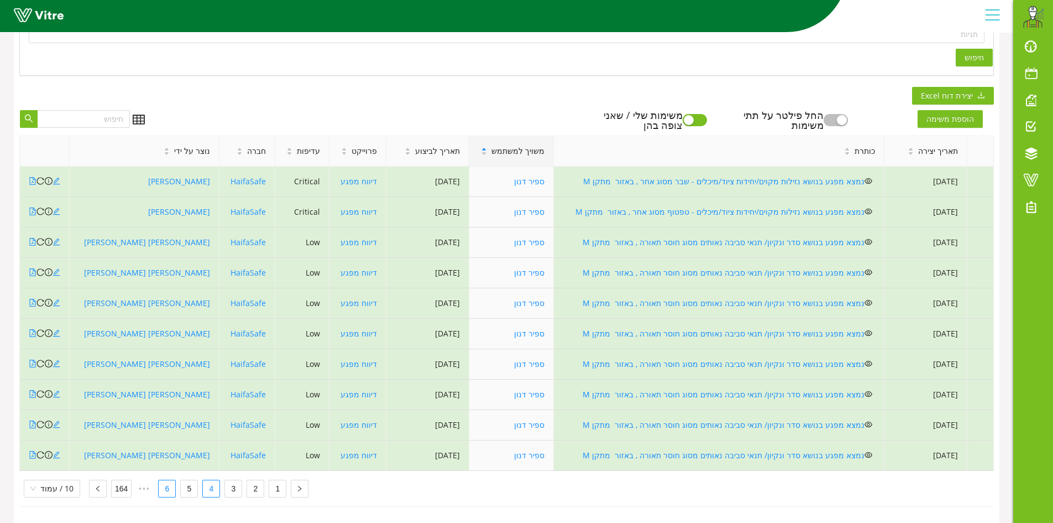
click at [168, 480] on link "6" at bounding box center [167, 488] width 17 height 17
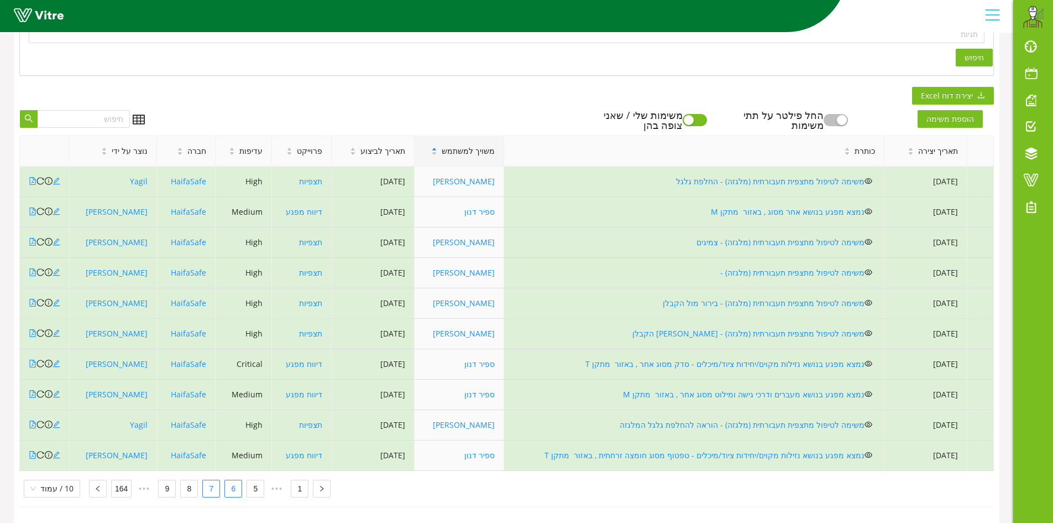
click at [229, 483] on link "6" at bounding box center [233, 488] width 17 height 17
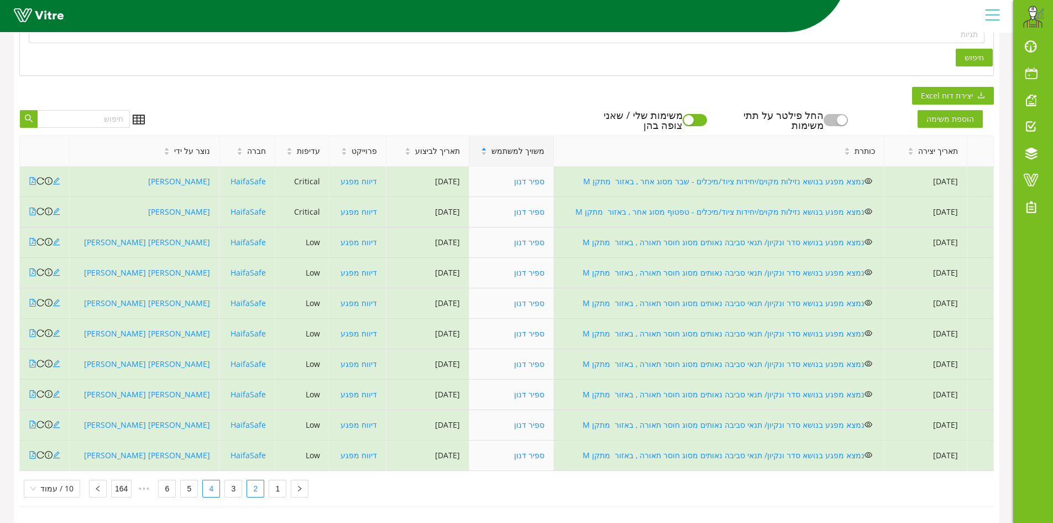
click at [250, 485] on link "2" at bounding box center [255, 488] width 17 height 17
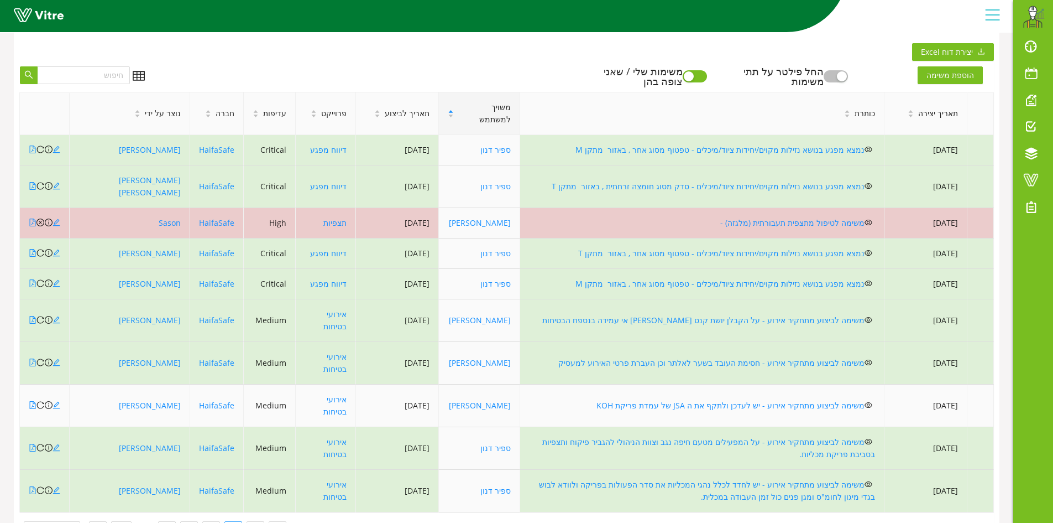
scroll to position [373, 0]
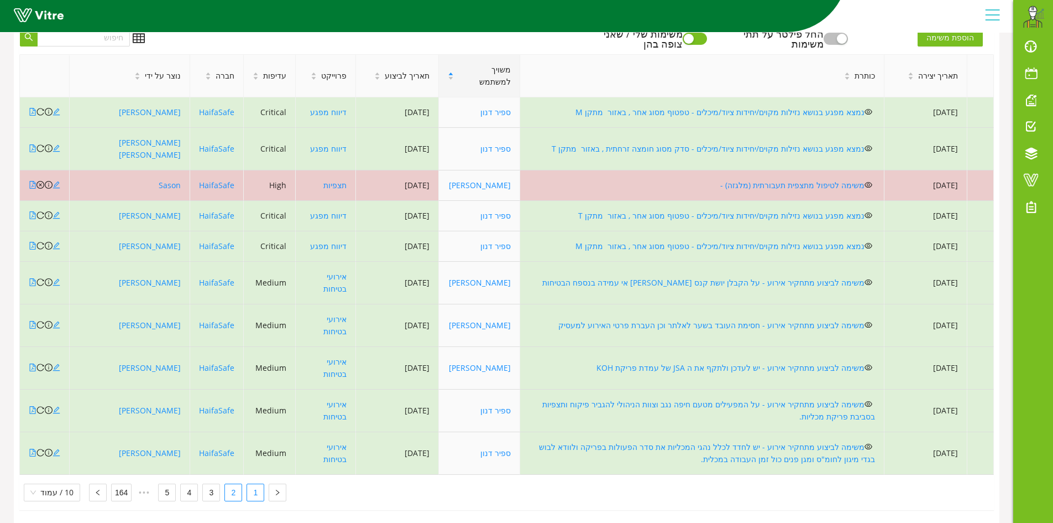
click at [249, 484] on link "1" at bounding box center [255, 492] width 17 height 17
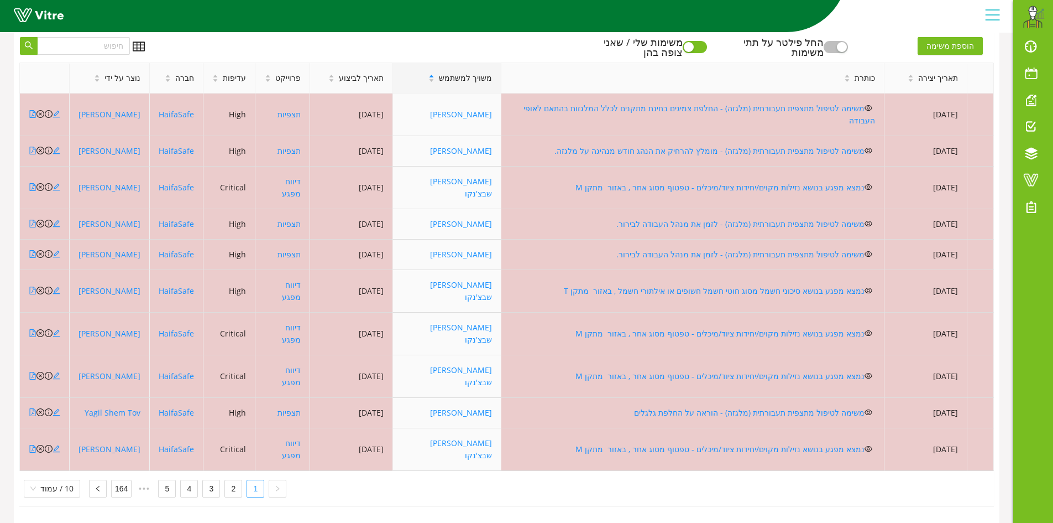
scroll to position [300, 0]
